Goal: Communication & Community: Answer question/provide support

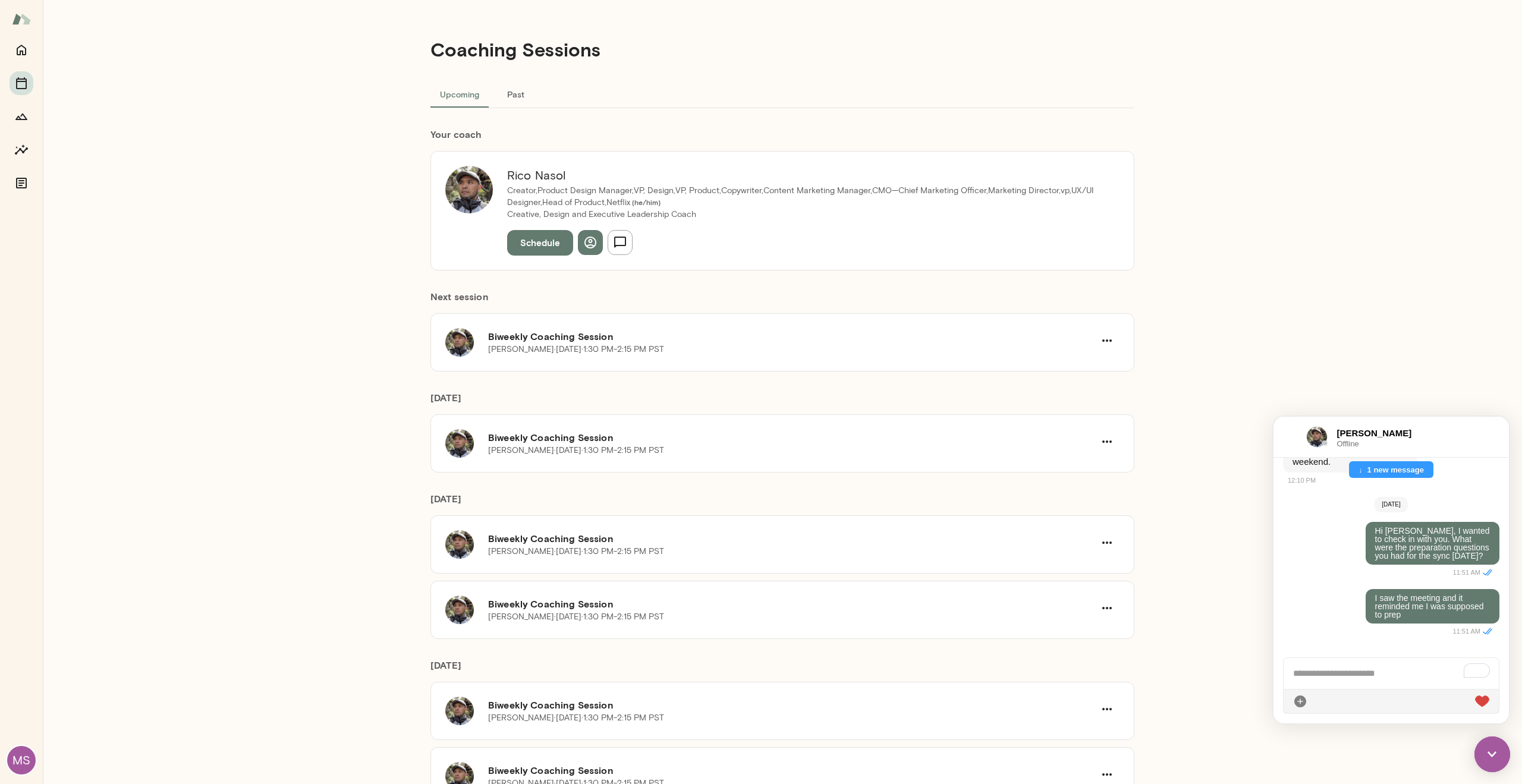
scroll to position [2971, 0]
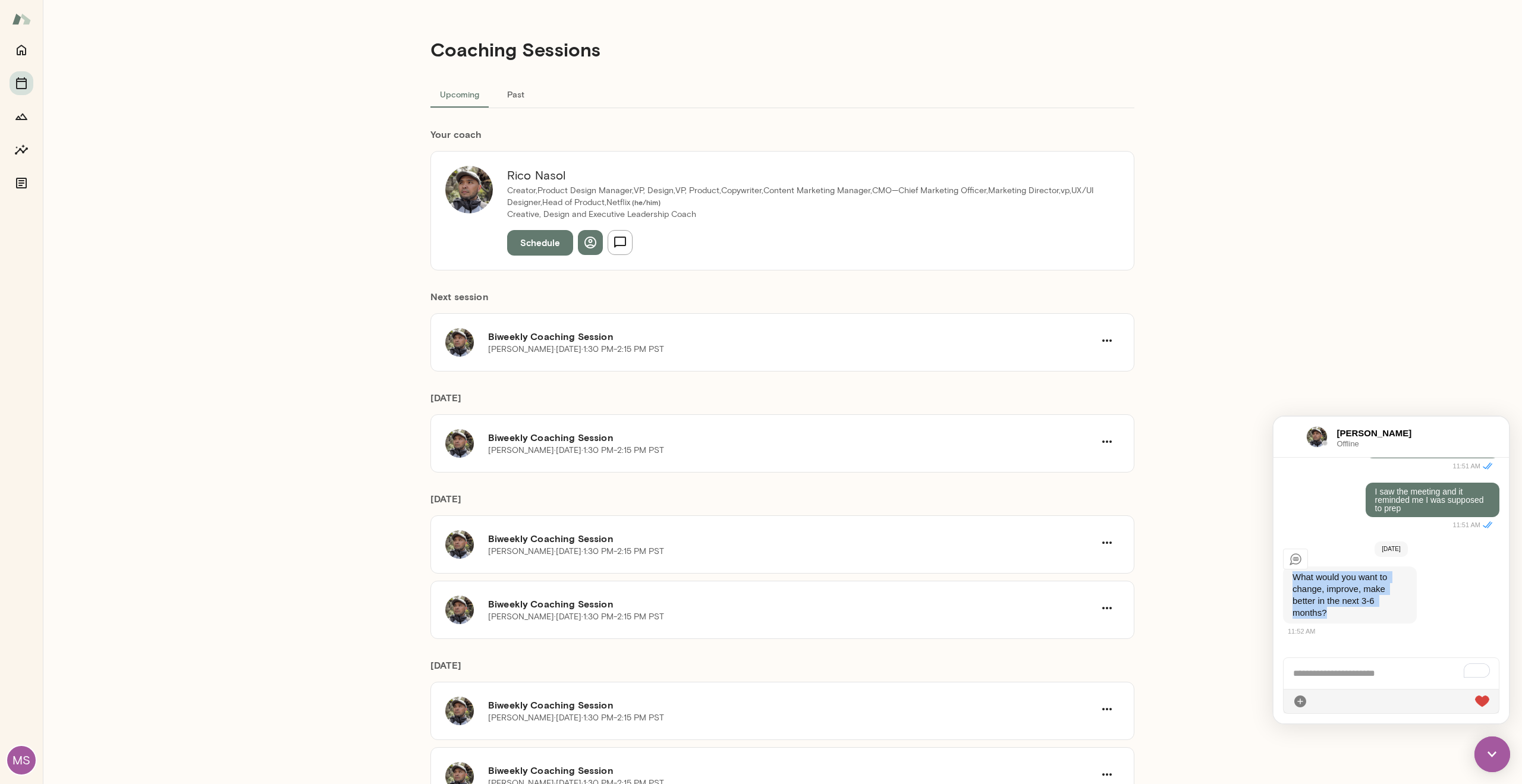
drag, startPoint x: 1290, startPoint y: 576, endPoint x: 1357, endPoint y: 618, distance: 79.1
click at [1357, 618] on div "What would you want to change, improve, make better in the next 3-6 months?" at bounding box center [1350, 595] width 133 height 57
copy p "What would you want to change, improve, make better in the next 3-6 months?"
click at [1262, 309] on div "Coaching Sessions Upcoming Past Your coach [PERSON_NAME] Creator,Product Design…" at bounding box center [782, 392] width 1479 height 784
click at [1431, 369] on div "Coaching Sessions Upcoming Past Your coach [PERSON_NAME] Creator,Product Design…" at bounding box center [782, 392] width 1479 height 784
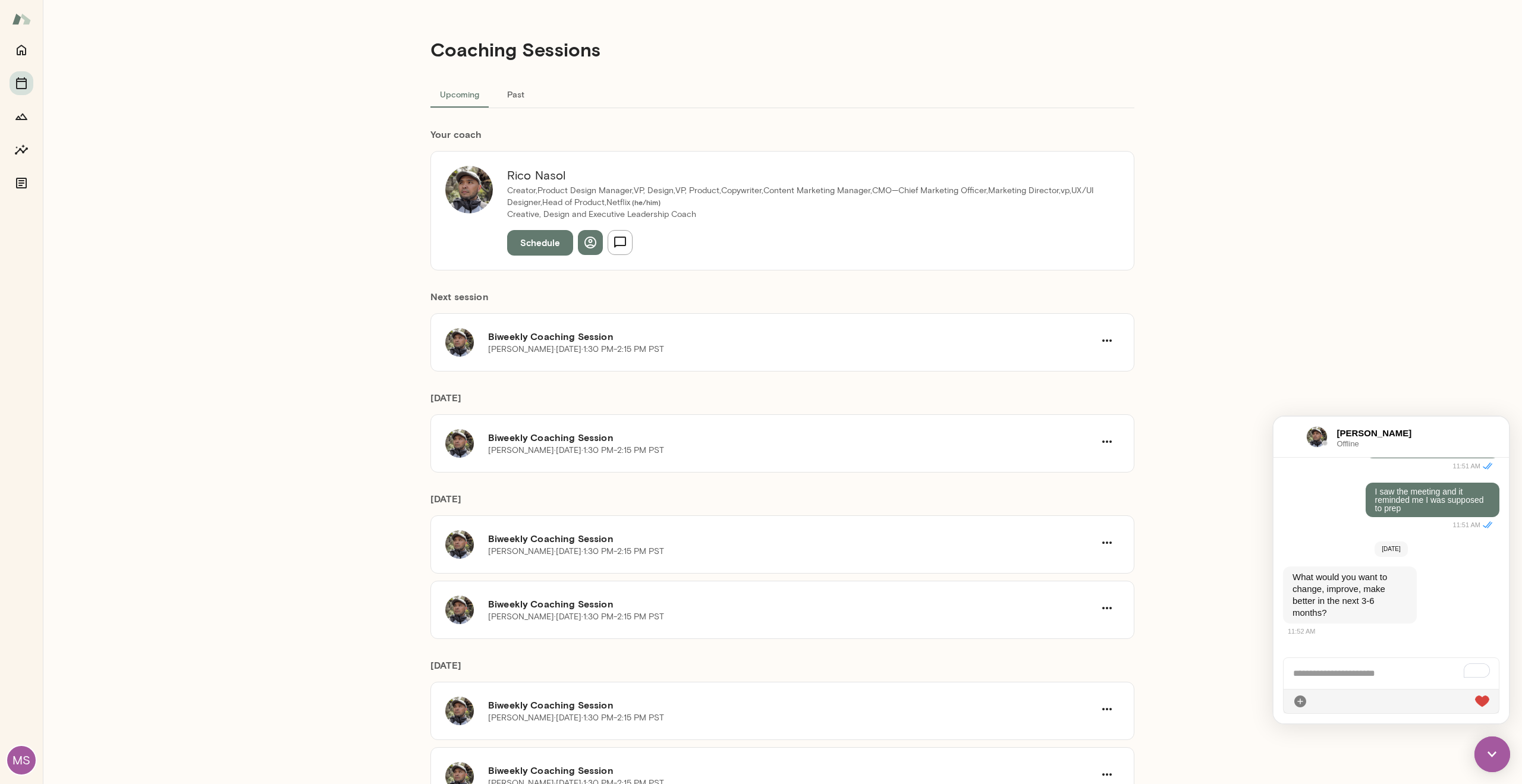
click at [1323, 674] on div "To enrich screen reader interactions, please activate Accessibility in Grammarl…" at bounding box center [1391, 673] width 215 height 31
click at [1240, 381] on div "Coaching Sessions Upcoming Past Your coach [PERSON_NAME] Creator,Product Design…" at bounding box center [782, 392] width 1479 height 784
click at [1376, 310] on div "Coaching Sessions Upcoming Past Your coach [PERSON_NAME] Creator,Product Design…" at bounding box center [782, 392] width 1479 height 784
drag, startPoint x: 1329, startPoint y: 614, endPoint x: 1292, endPoint y: 579, distance: 50.9
click at [1292, 579] on div "What would you want to change, improve, make better in the next 3-6 months?" at bounding box center [1350, 595] width 133 height 57
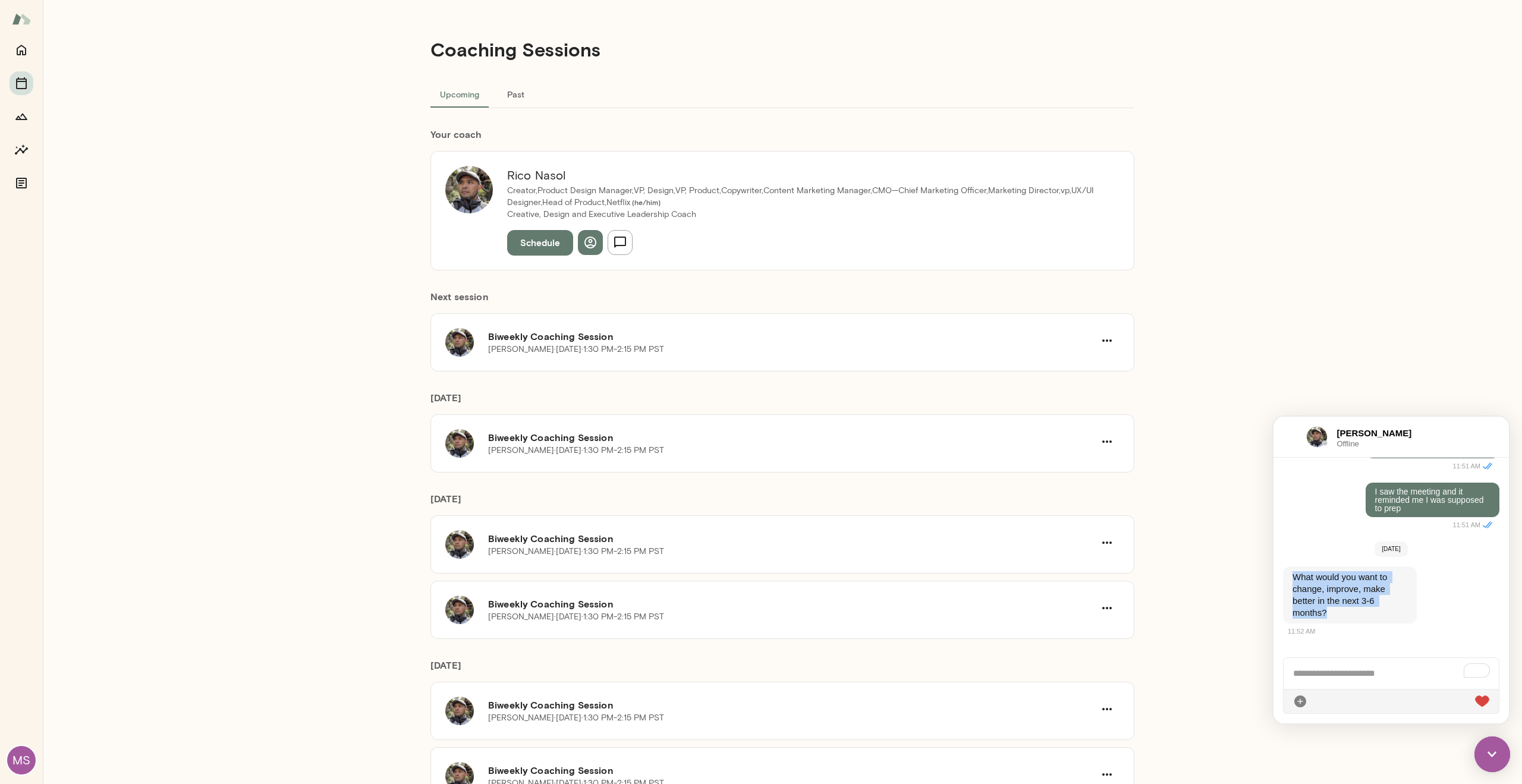
copy p "What would you want to change, improve, make better in the next 3-6 months?"
